Goal: Task Accomplishment & Management: Use online tool/utility

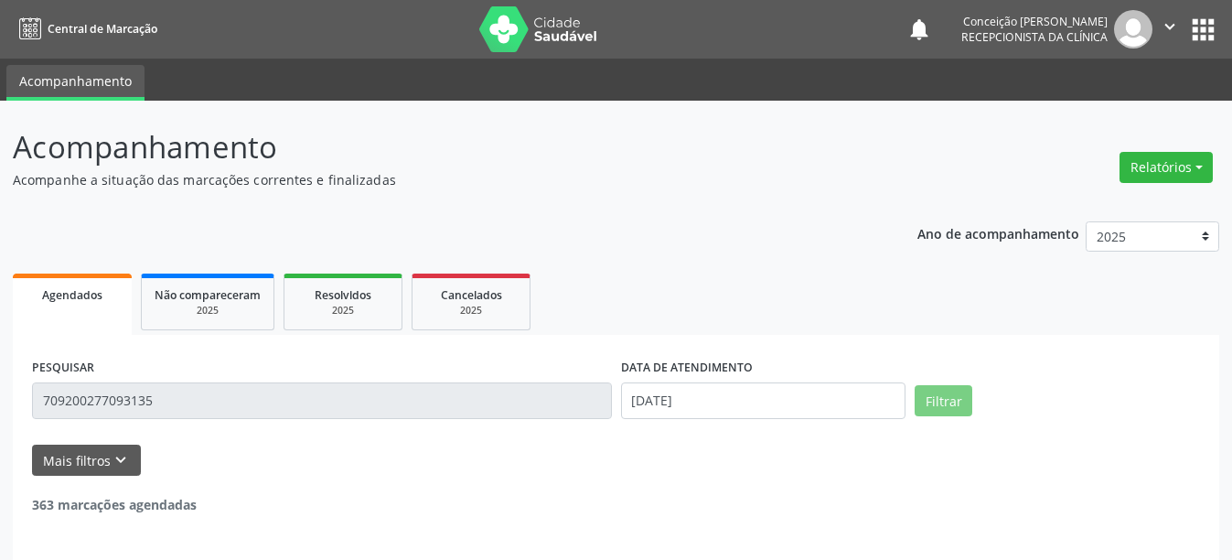
select select "8"
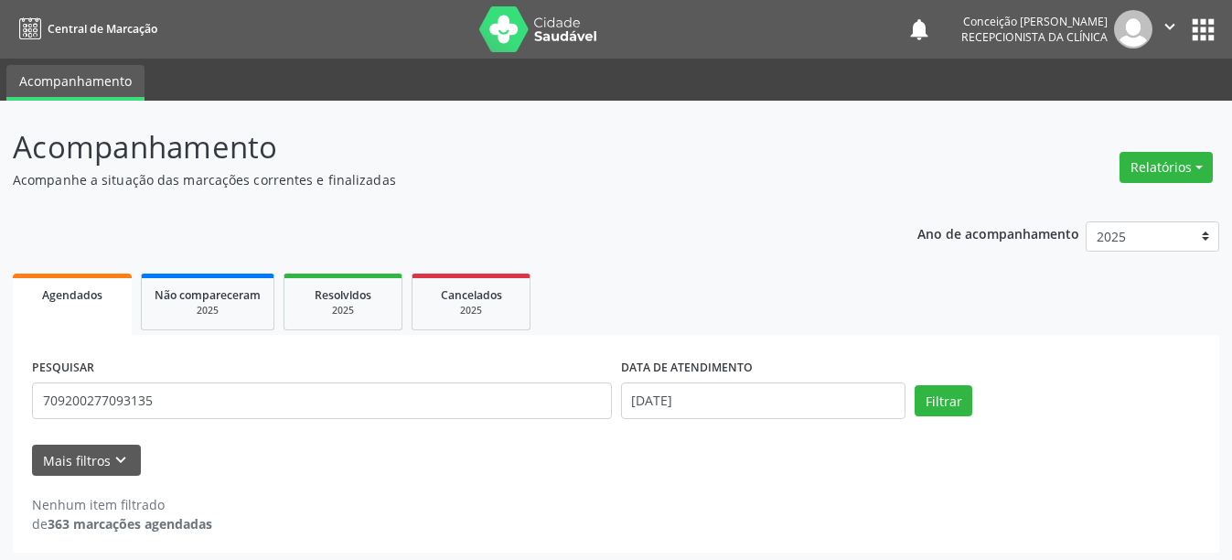
scroll to position [5, 0]
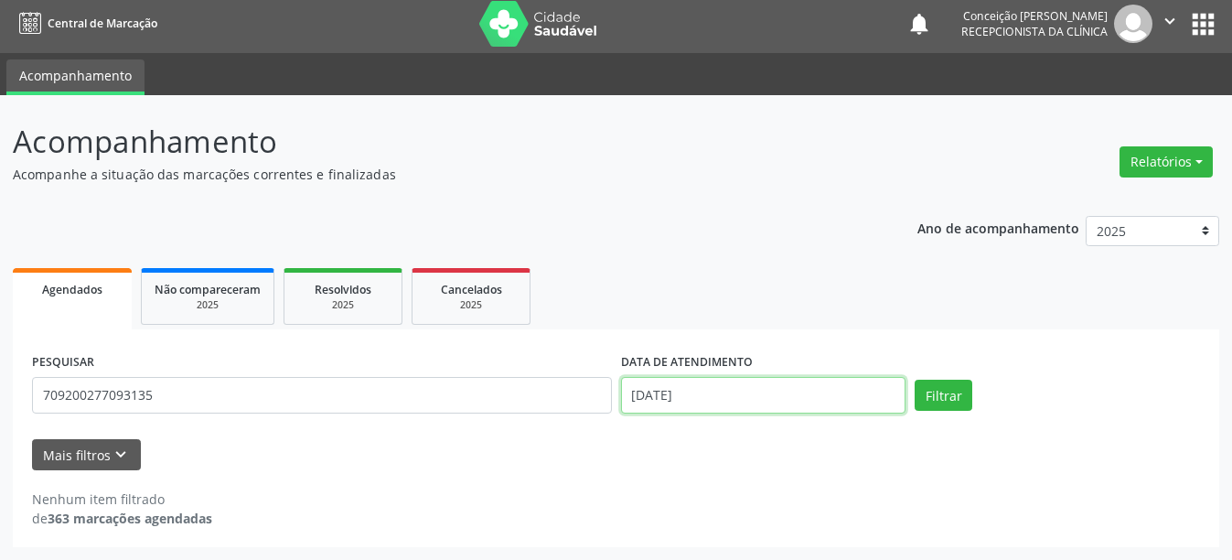
click at [761, 400] on input "[DATE]" at bounding box center [763, 395] width 285 height 37
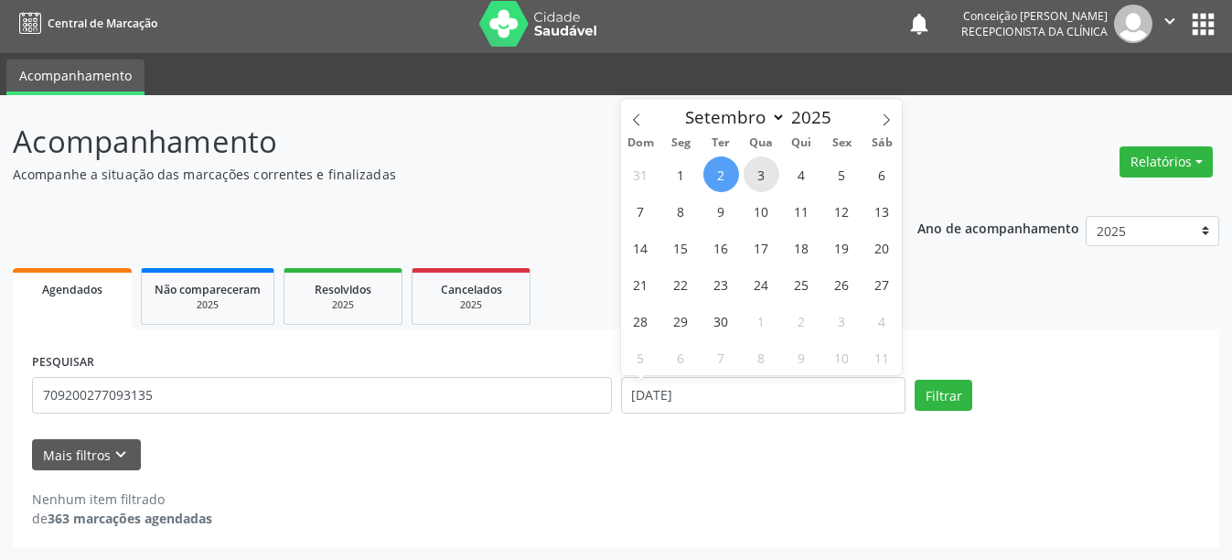
click at [759, 169] on span "3" at bounding box center [762, 174] width 36 height 36
type input "[DATE]"
click at [759, 169] on span "3" at bounding box center [762, 174] width 36 height 36
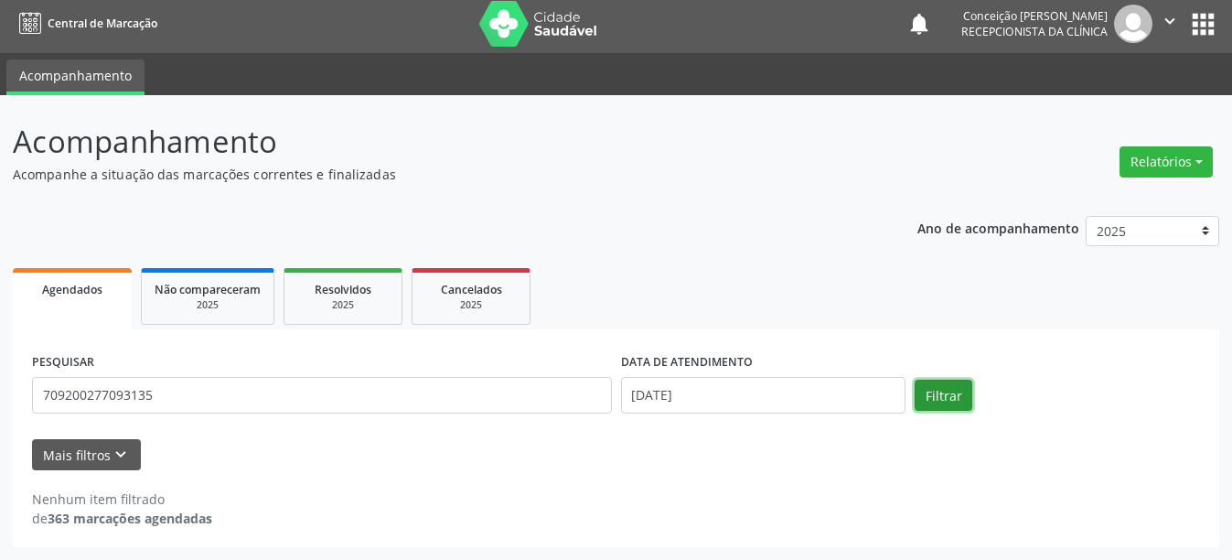
click at [947, 388] on button "Filtrar" at bounding box center [944, 395] width 58 height 31
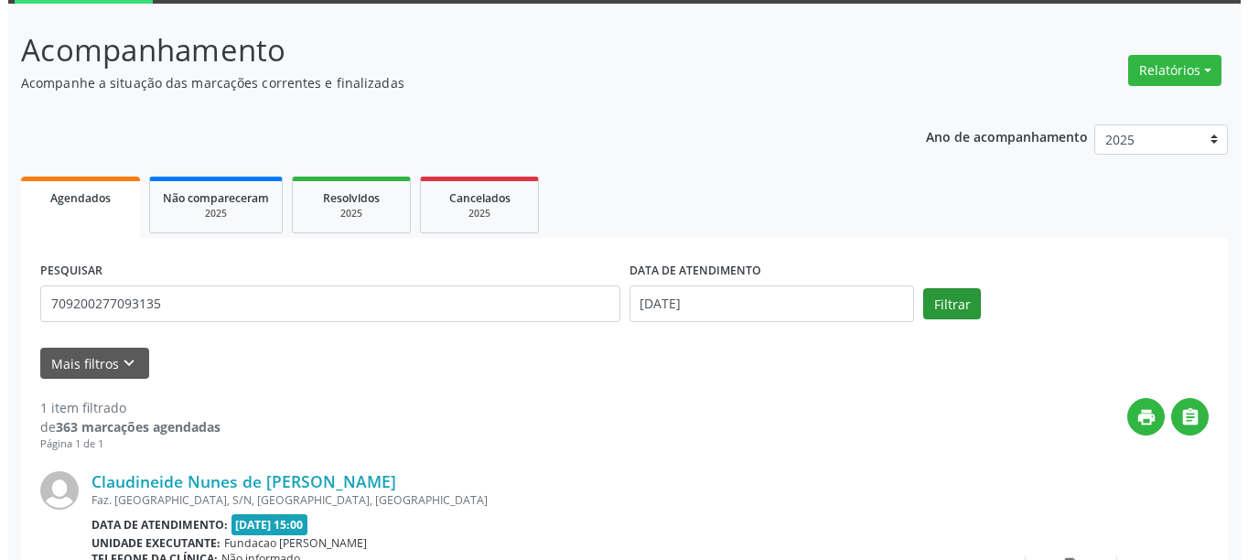
scroll to position [268, 0]
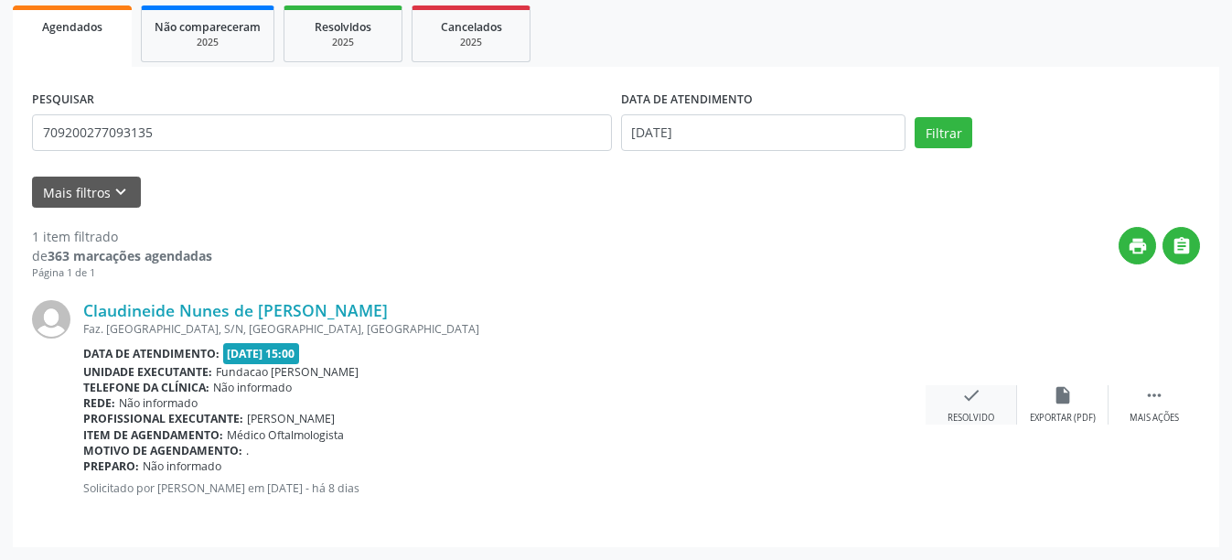
click at [968, 415] on div "Resolvido" at bounding box center [971, 418] width 47 height 13
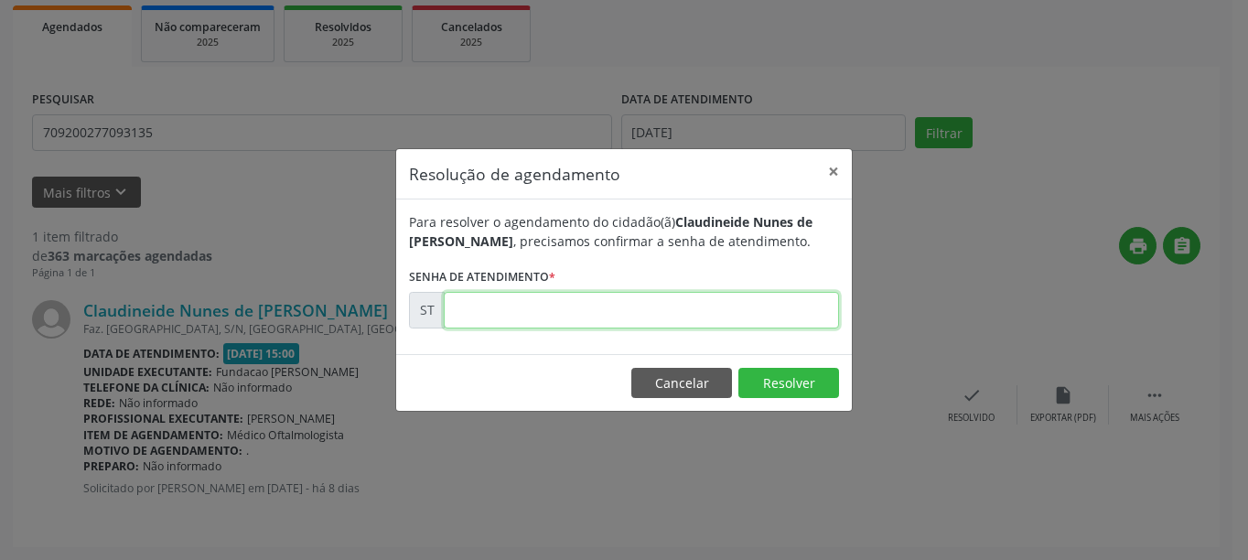
click at [628, 304] on input "text" at bounding box center [641, 310] width 395 height 37
type input "00017584"
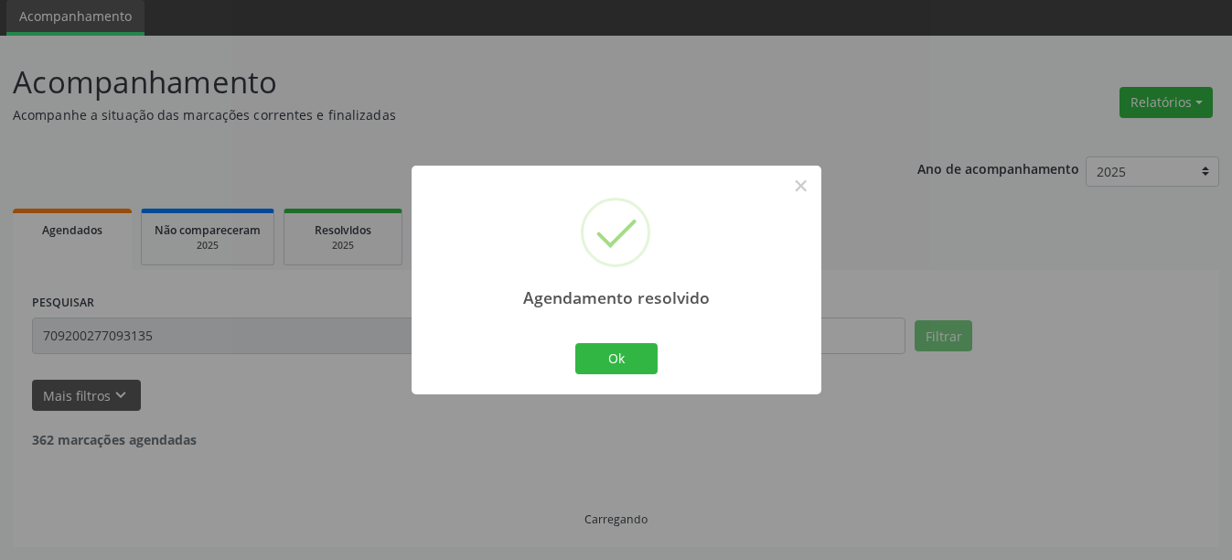
scroll to position [5, 0]
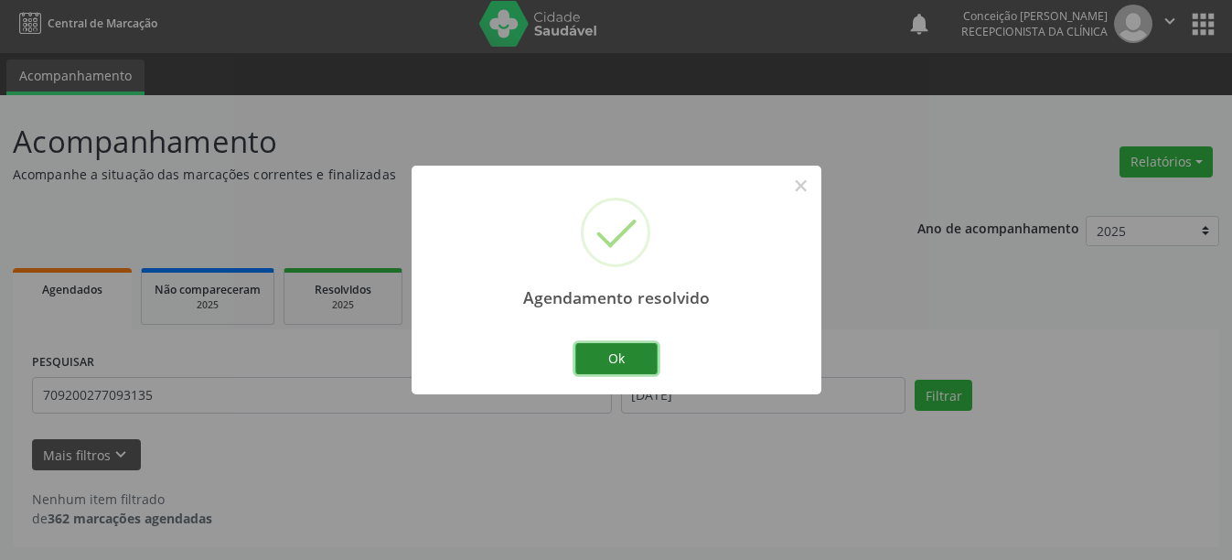
click at [626, 366] on button "Ok" at bounding box center [616, 358] width 82 height 31
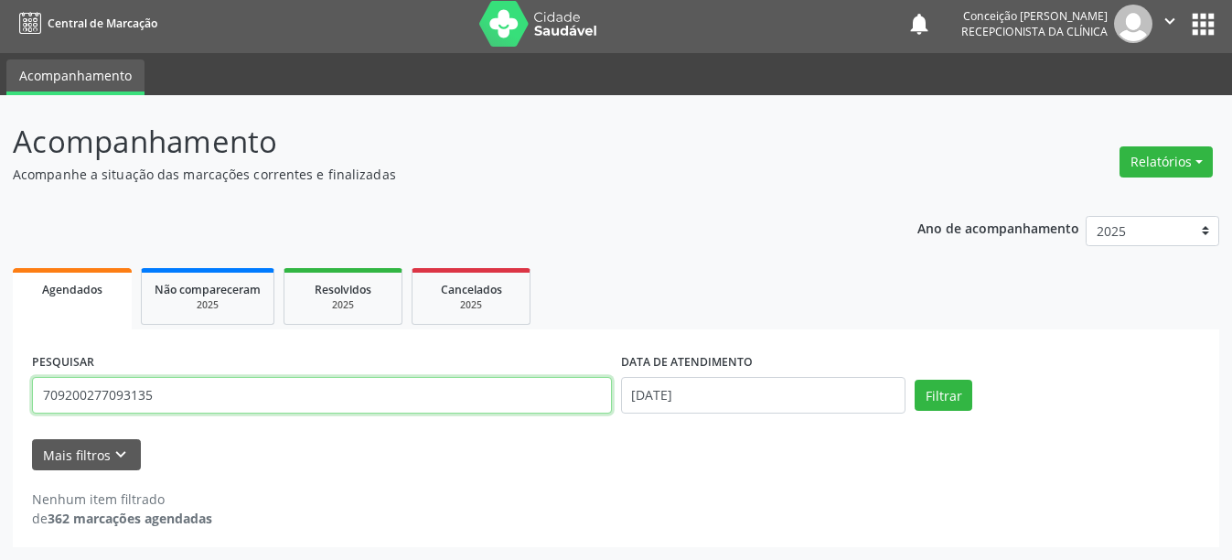
click at [263, 394] on input "709200277093135" at bounding box center [322, 395] width 580 height 37
type input "7"
type input "704501147839320"
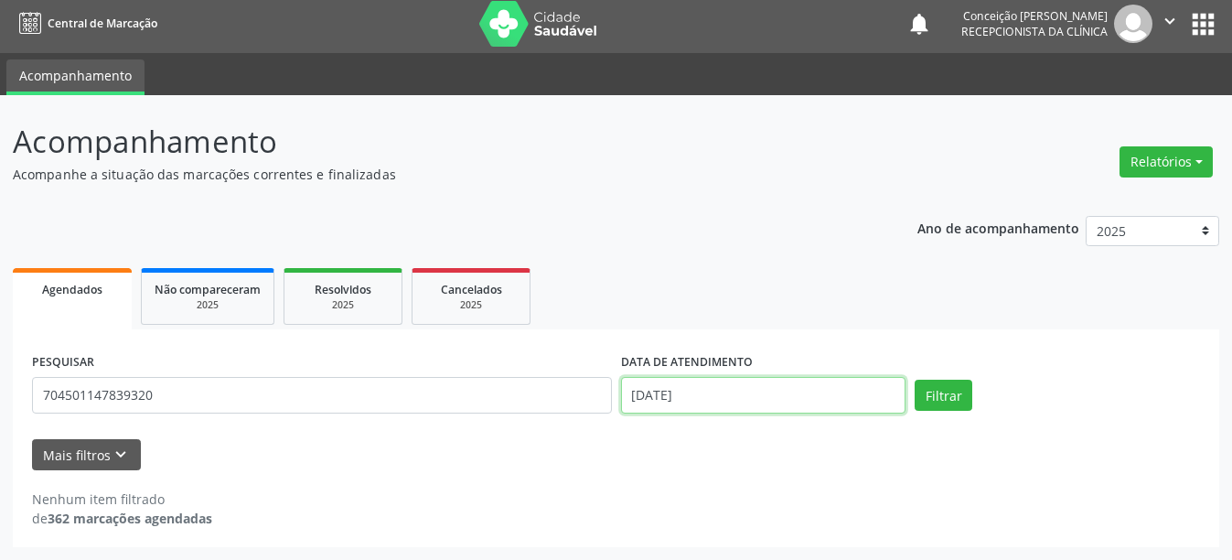
click at [703, 392] on input "[DATE]" at bounding box center [763, 395] width 285 height 37
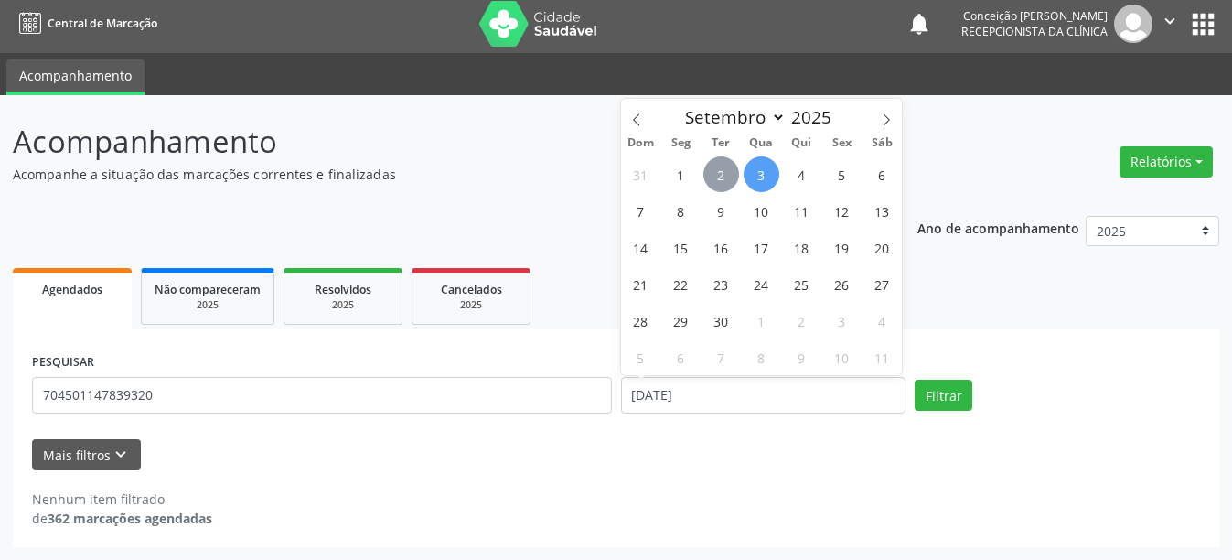
click at [721, 167] on span "2" at bounding box center [722, 174] width 36 height 36
type input "[DATE]"
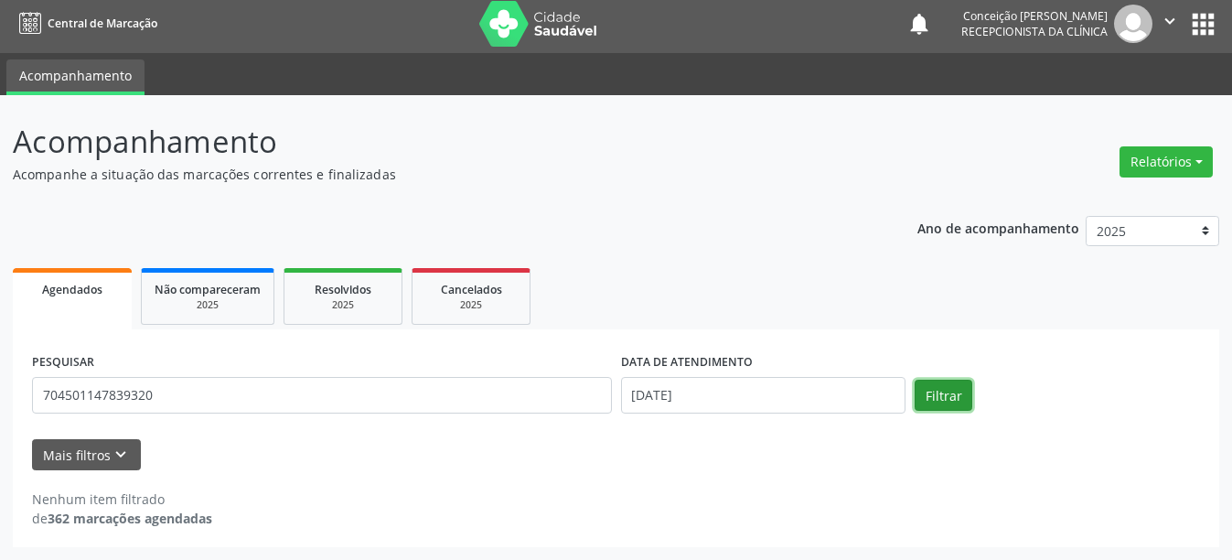
click at [933, 392] on button "Filtrar" at bounding box center [944, 395] width 58 height 31
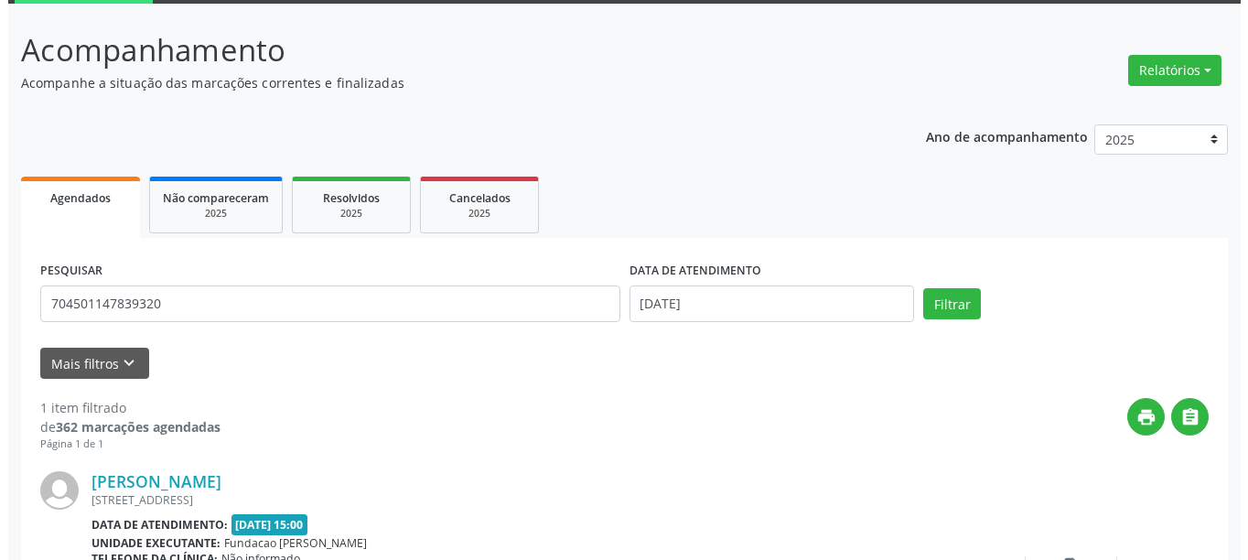
scroll to position [268, 0]
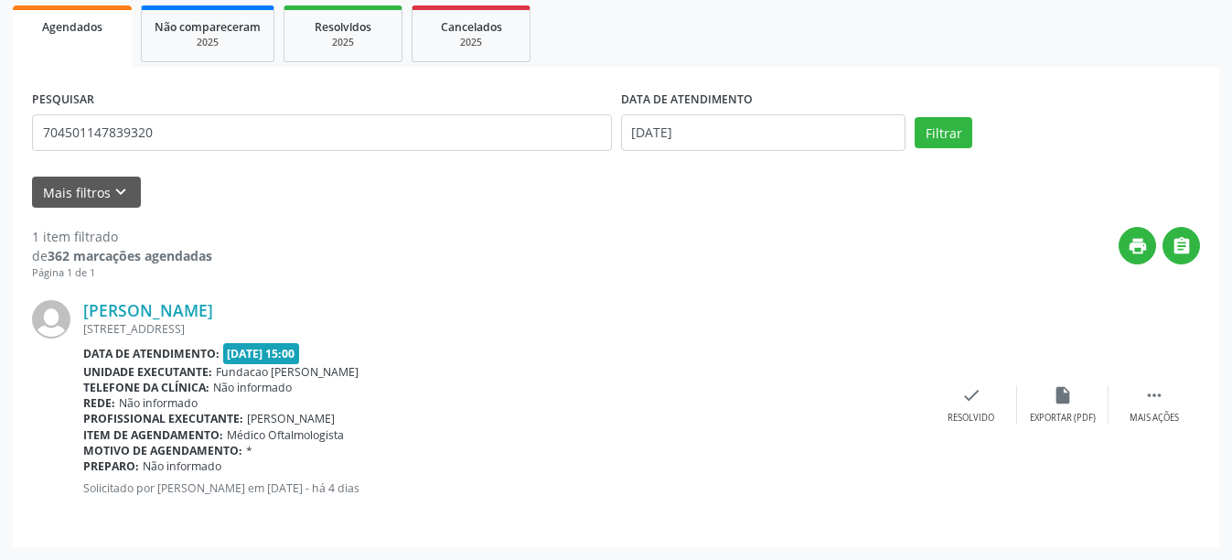
click at [969, 428] on div "[PERSON_NAME] [STREET_ADDRESS] Data de atendimento: [DATE] 15:00 Unidade execut…" at bounding box center [616, 404] width 1168 height 247
click at [979, 407] on div "check Resolvido" at bounding box center [971, 404] width 91 height 39
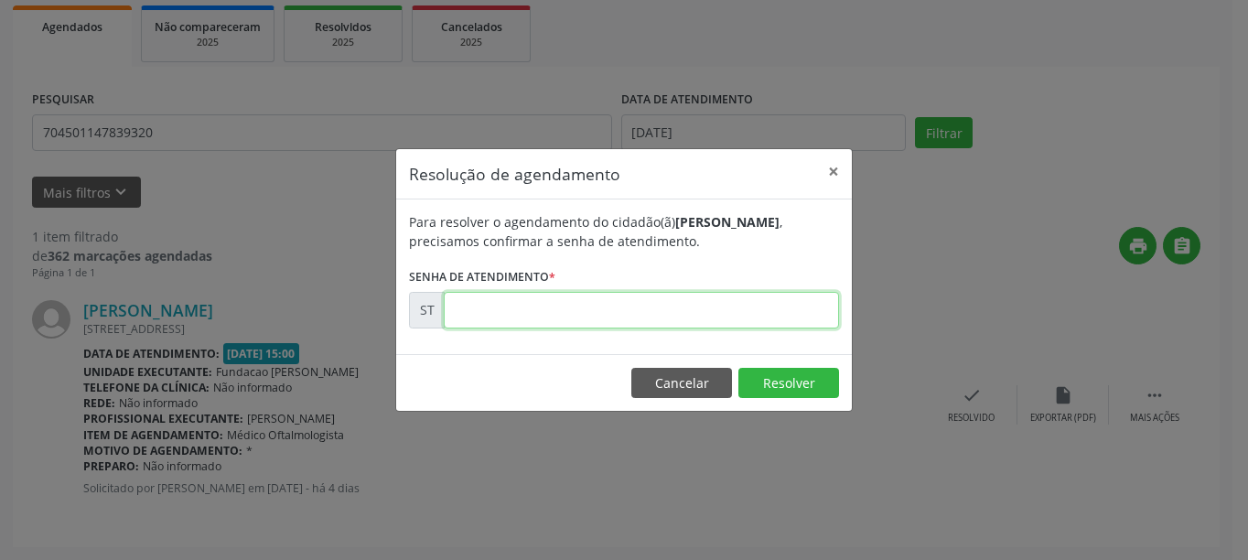
click at [659, 313] on input "text" at bounding box center [641, 310] width 395 height 37
type input "00020094"
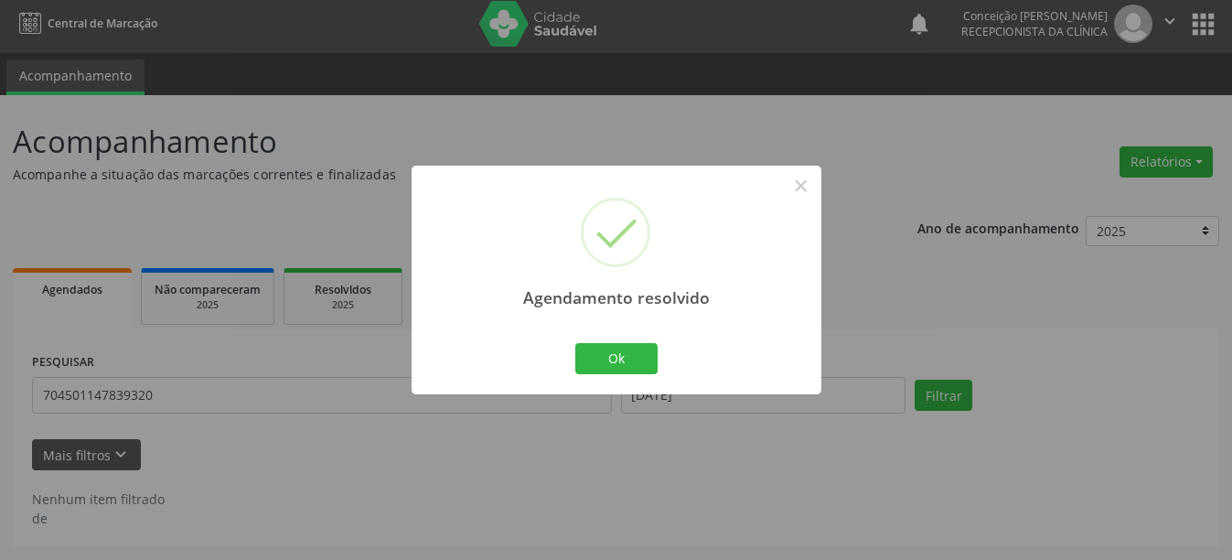
scroll to position [5, 0]
click at [618, 361] on button "Ok" at bounding box center [616, 358] width 82 height 31
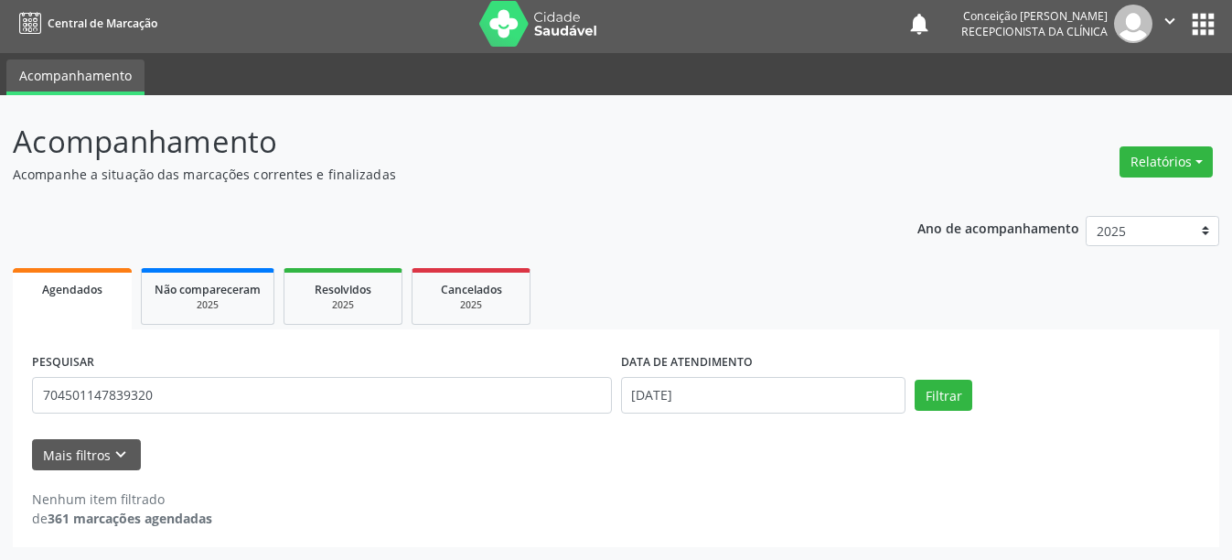
scroll to position [0, 0]
